Goal: Navigation & Orientation: Find specific page/section

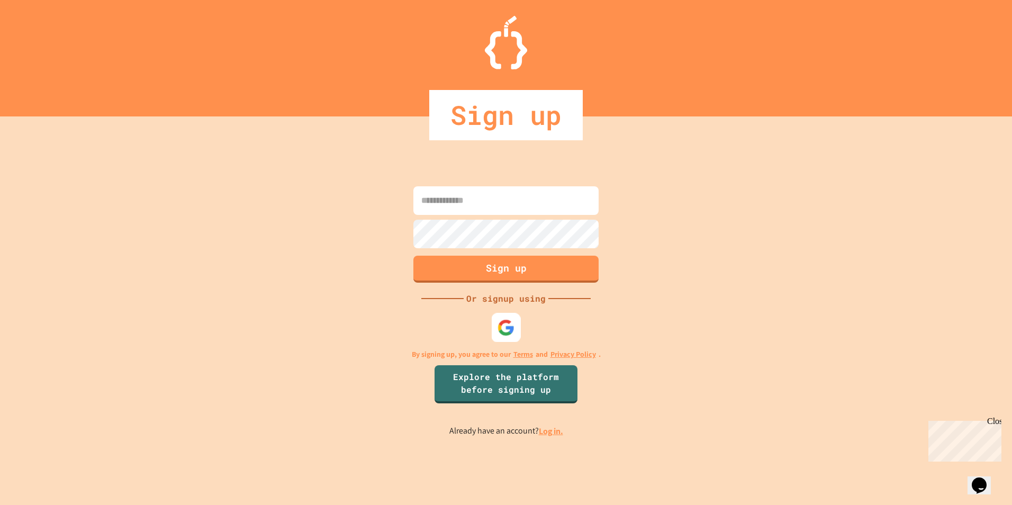
click at [512, 323] on img at bounding box center [505, 327] width 17 height 17
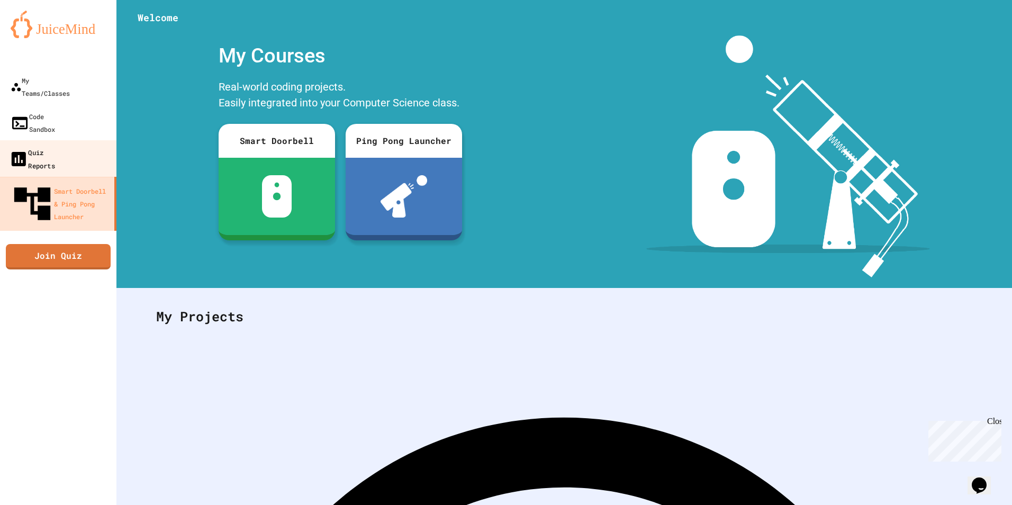
click at [92, 140] on link "Quiz Reports" at bounding box center [58, 158] width 120 height 37
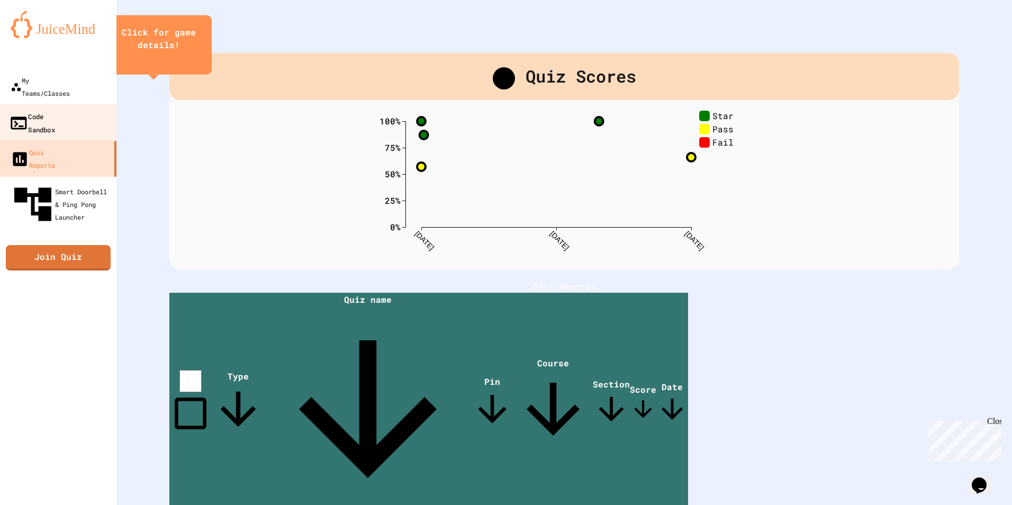
click at [25, 110] on div "Code Sandbox" at bounding box center [32, 123] width 46 height 26
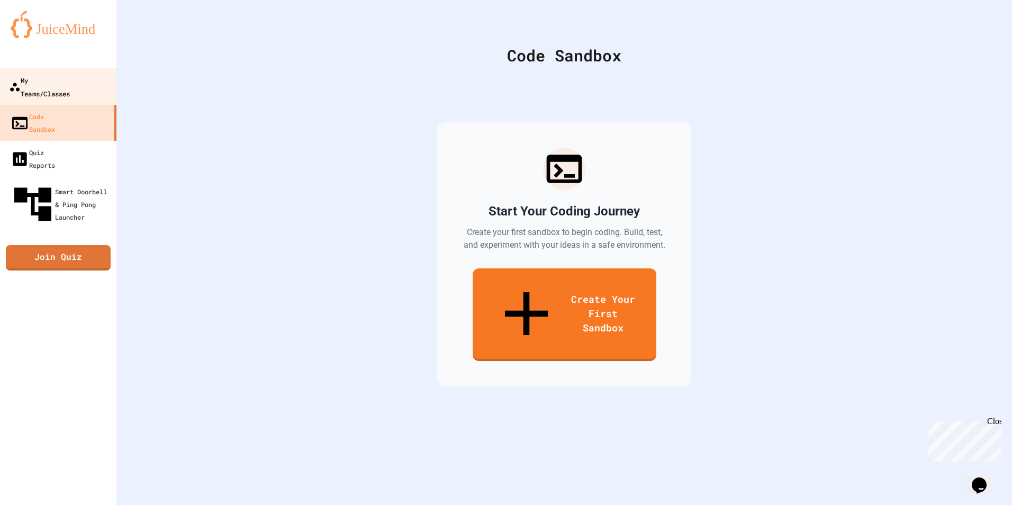
click at [31, 84] on div "My Teams/Classes" at bounding box center [39, 87] width 61 height 26
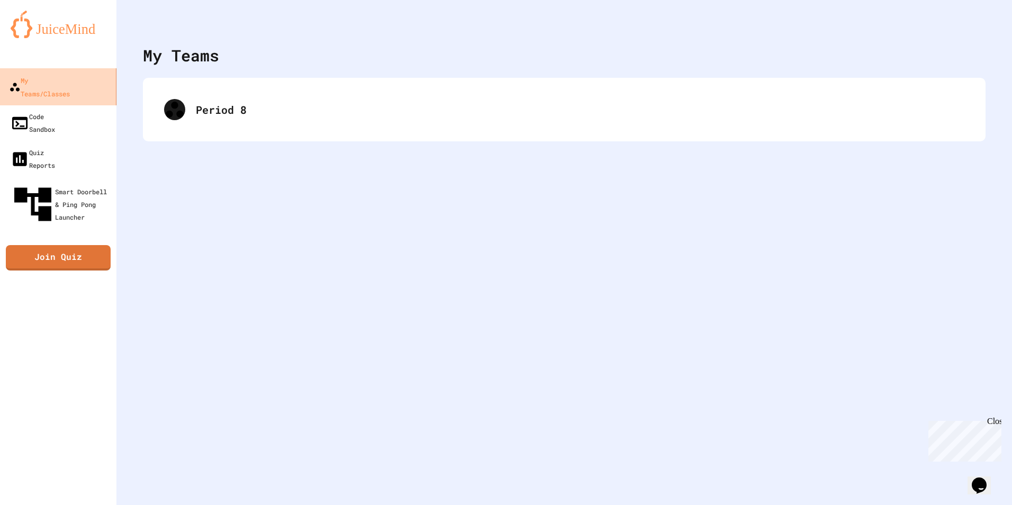
click at [66, 83] on div "My Teams/Classes" at bounding box center [39, 87] width 61 height 26
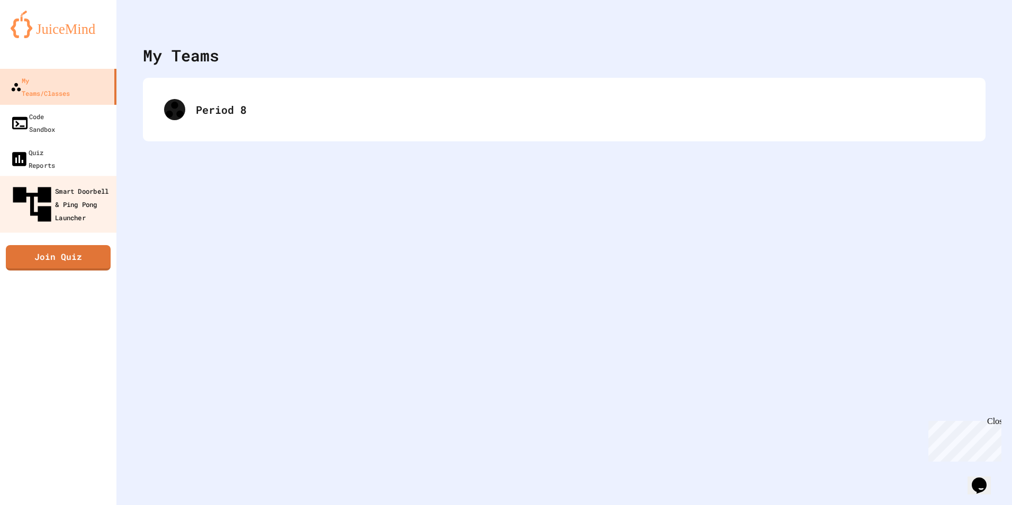
click at [63, 181] on div "Smart Doorbell & Ping Pong Launcher" at bounding box center [61, 204] width 105 height 46
